Goal: Task Accomplishment & Management: Complete application form

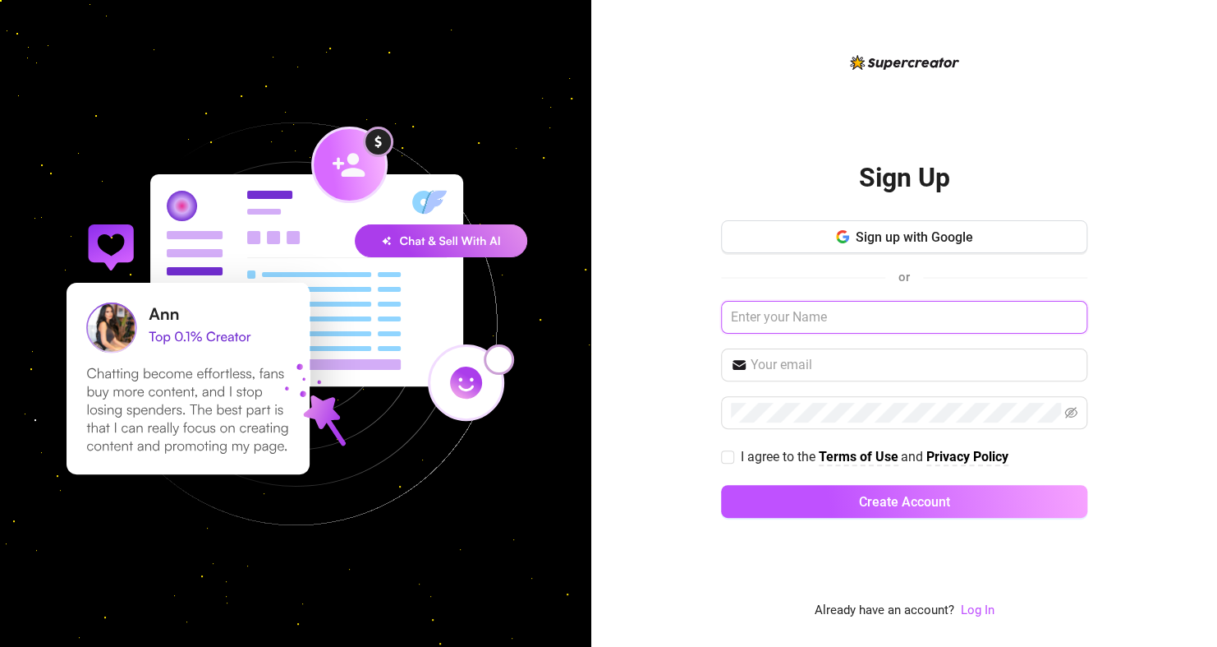
click at [823, 322] on input "text" at bounding box center [904, 317] width 366 height 33
click at [785, 323] on input "text" at bounding box center [904, 317] width 366 height 33
type input "BJ"
click at [793, 368] on input "text" at bounding box center [914, 365] width 327 height 20
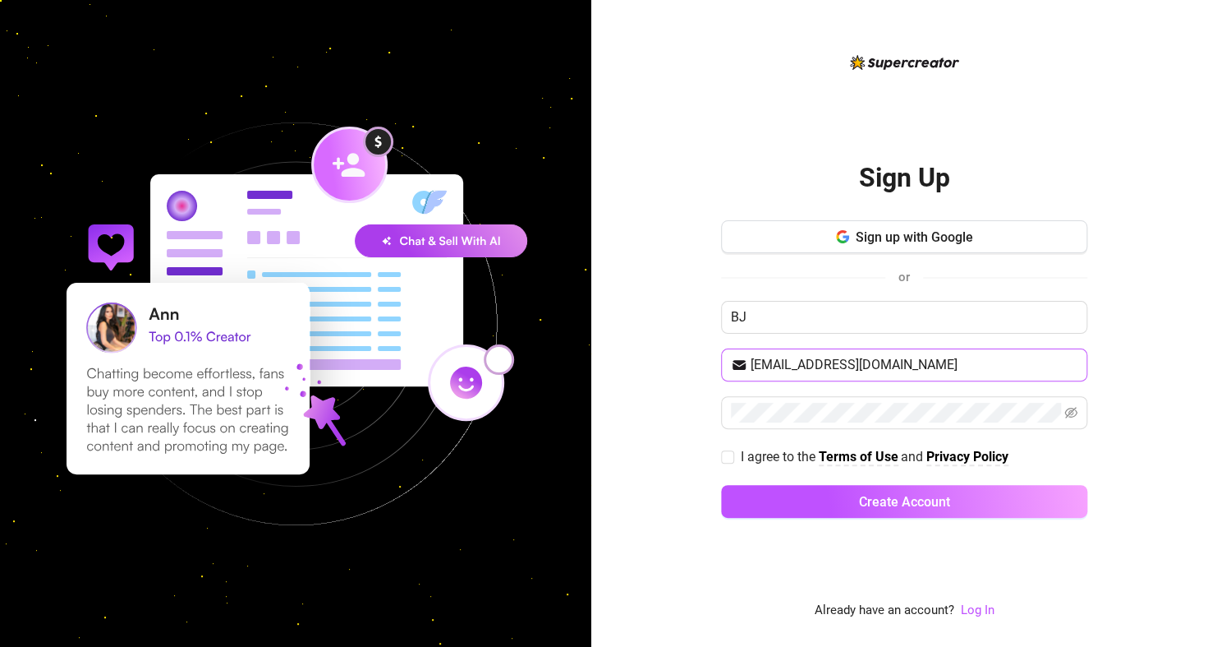
click at [914, 376] on span "[EMAIL_ADDRESS][DOMAIN_NAME]" at bounding box center [904, 364] width 366 height 33
click at [943, 362] on input "[EMAIL_ADDRESS][DOMAIN_NAME]" at bounding box center [914, 365] width 327 height 20
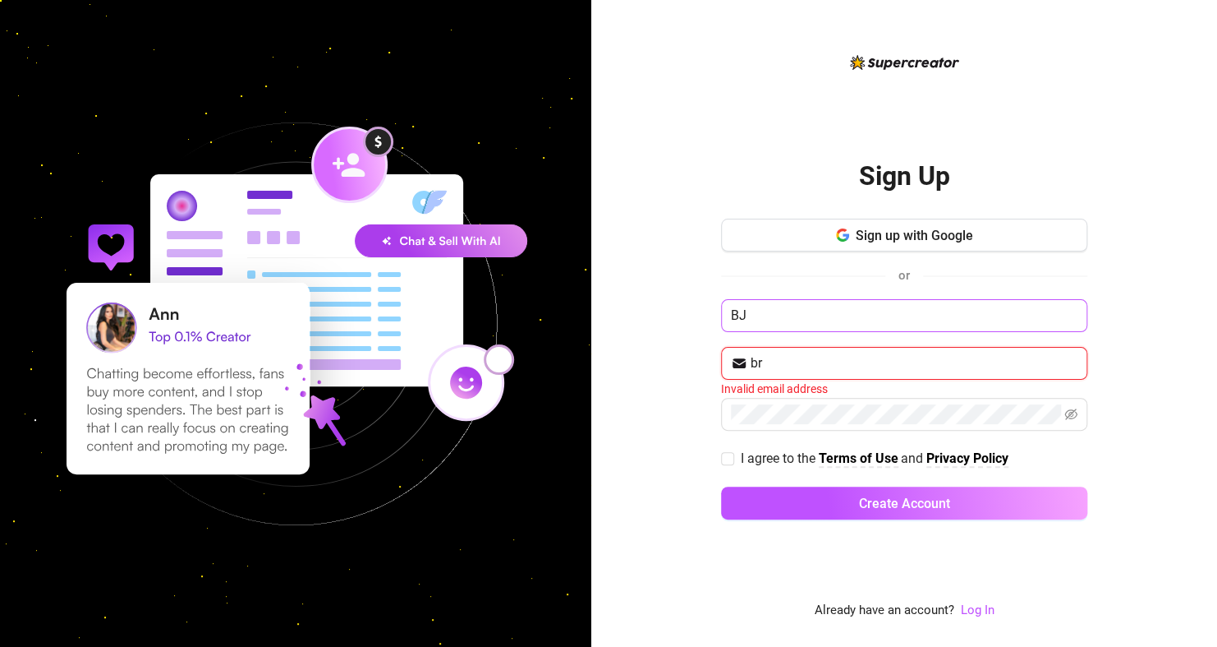
type input "b"
click at [912, 362] on input "text" at bounding box center [914, 363] width 327 height 20
type input "[EMAIL_ADDRESS][DOMAIN_NAME]"
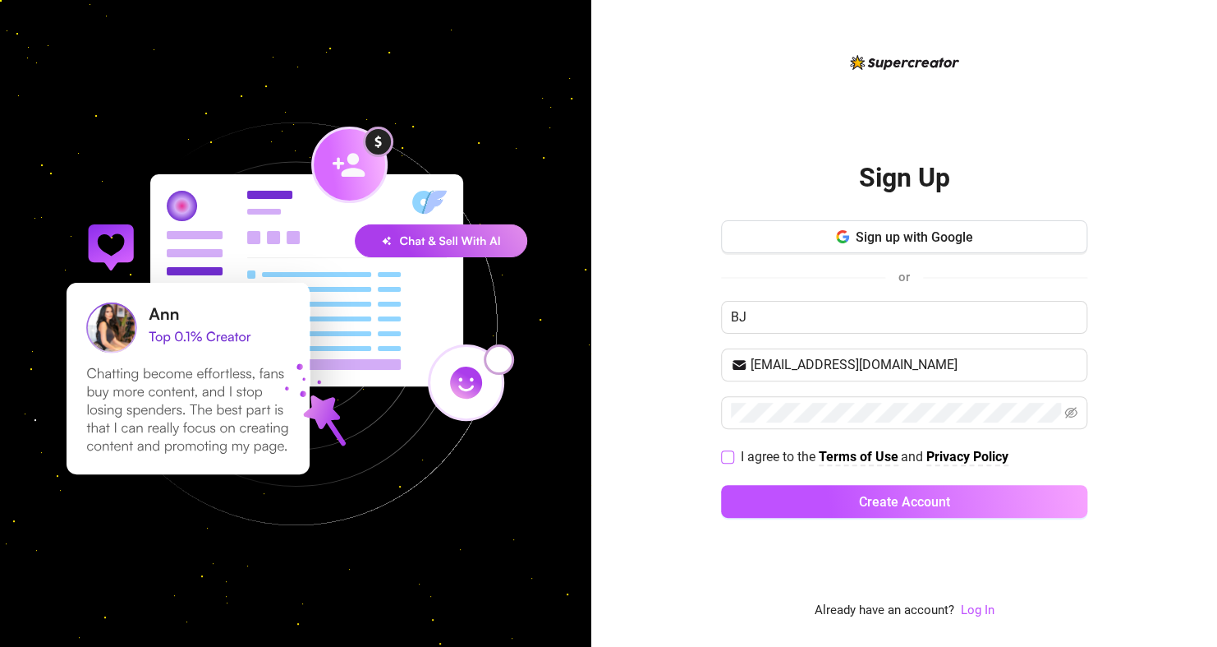
click at [728, 456] on input "I agree to the Terms of Use and Privacy Policy" at bounding box center [727, 456] width 12 height 12
checkbox input "true"
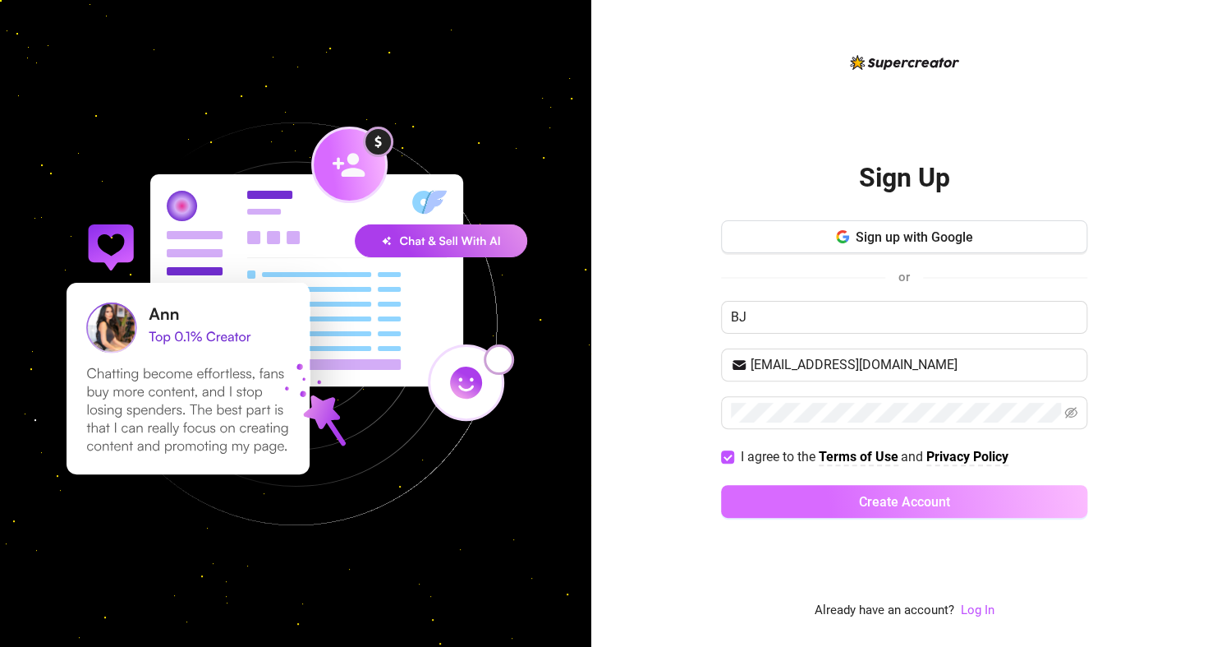
click at [769, 490] on button "Create Account" at bounding box center [904, 501] width 366 height 33
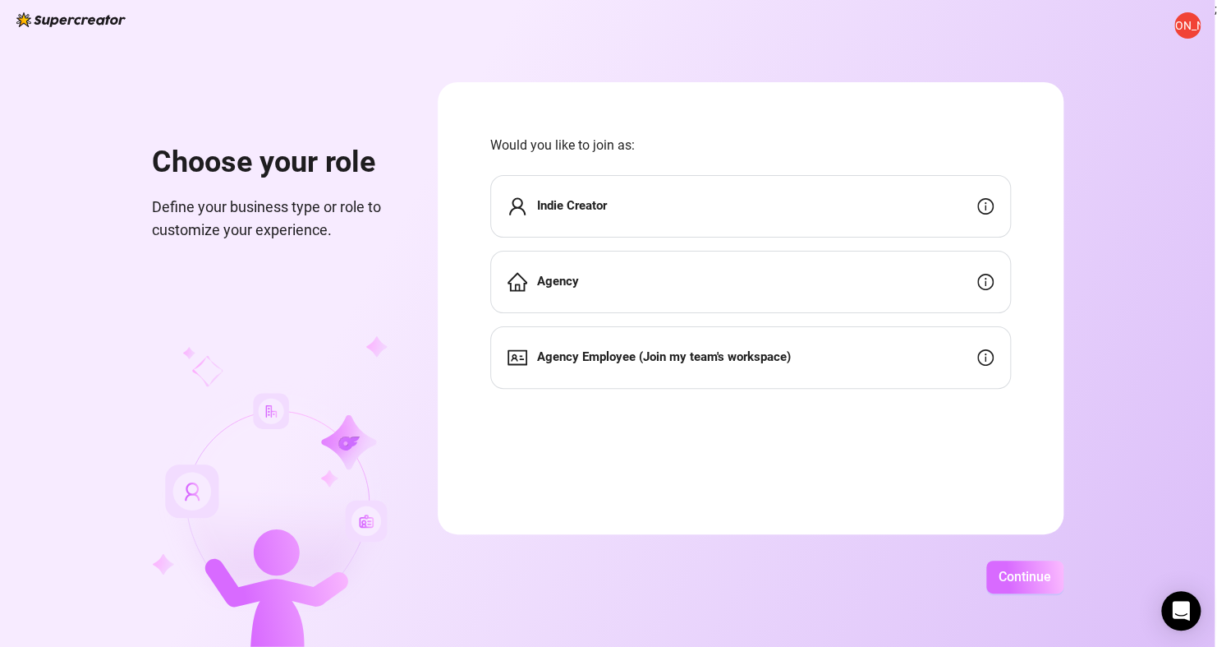
click at [1000, 581] on span "Continue" at bounding box center [1025, 576] width 53 height 16
